Goal: Task Accomplishment & Management: Complete application form

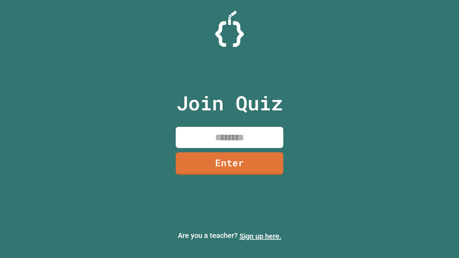
click at [260, 236] on link "Sign up here." at bounding box center [260, 236] width 42 height 9
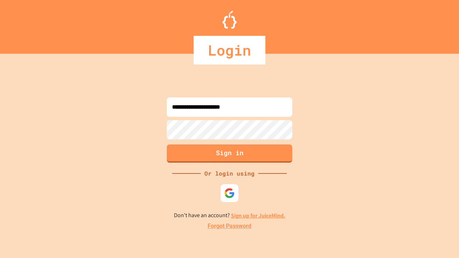
type input "**********"
